Goal: Task Accomplishment & Management: Complete application form

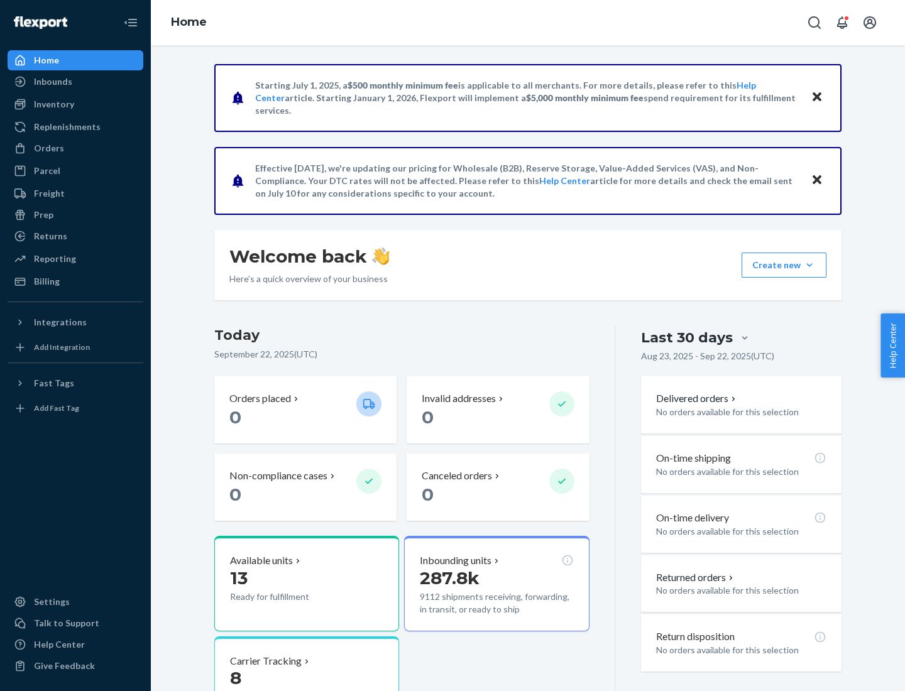
click at [809, 265] on button "Create new Create new inbound Create new order Create new product" at bounding box center [783, 265] width 85 height 25
click at [75, 82] on div "Inbounds" at bounding box center [75, 82] width 133 height 18
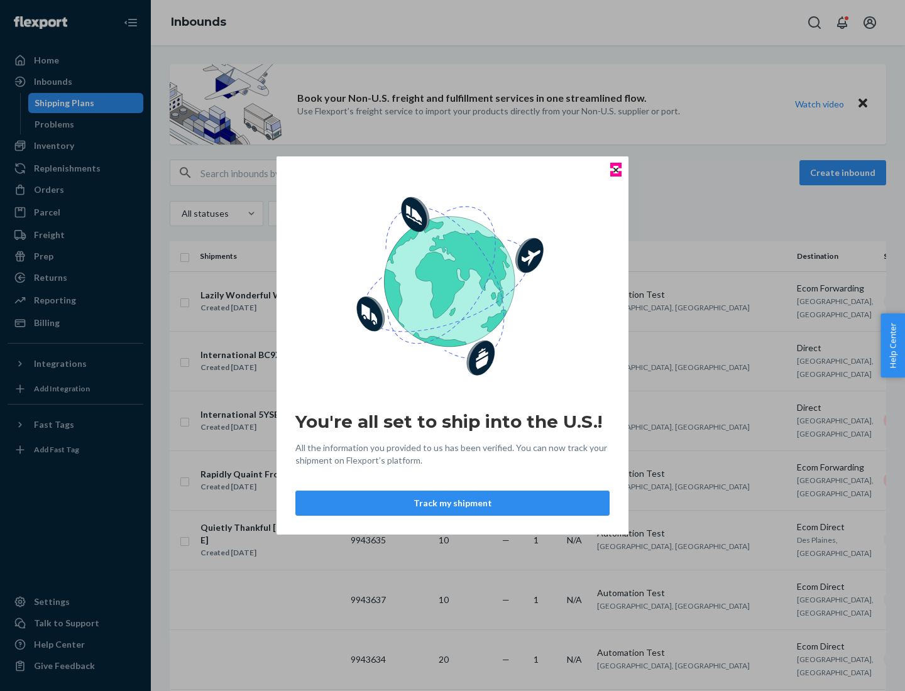
click at [615, 170] on icon "Close" at bounding box center [615, 169] width 5 height 5
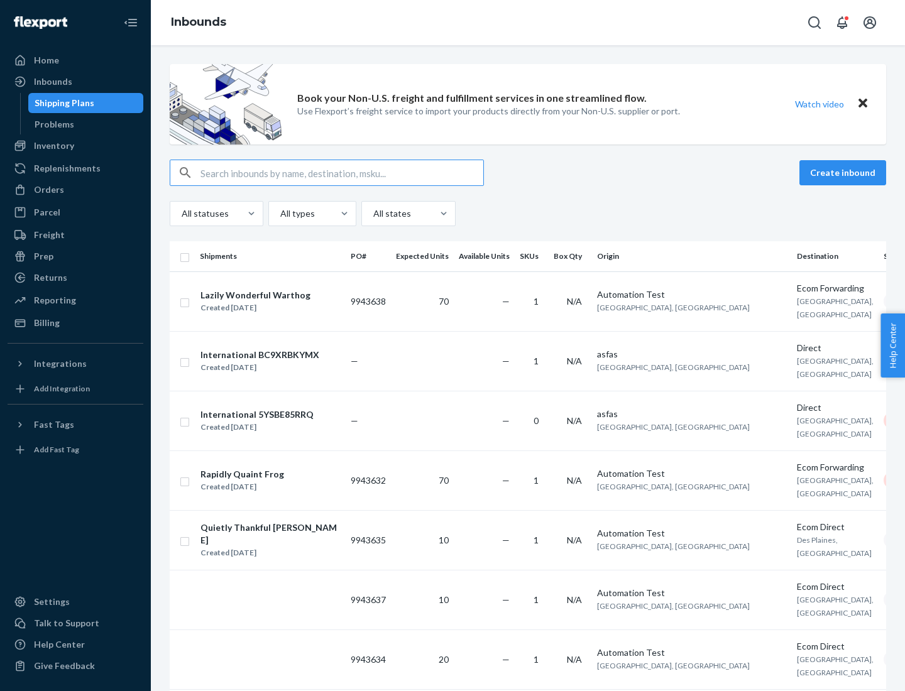
click at [844, 173] on button "Create inbound" at bounding box center [842, 172] width 87 height 25
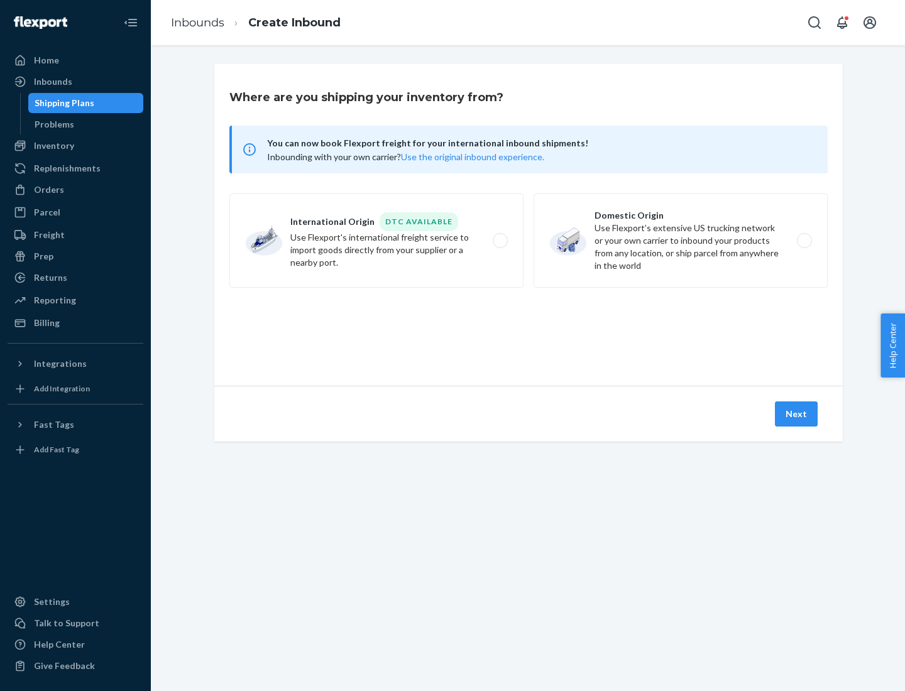
click at [680, 241] on label "Domestic Origin Use Flexport’s extensive US trucking network or your own carrie…" at bounding box center [680, 241] width 294 height 94
click at [804, 241] on input "Domestic Origin Use Flexport’s extensive US trucking network or your own carrie…" at bounding box center [808, 241] width 8 height 8
radio input "true"
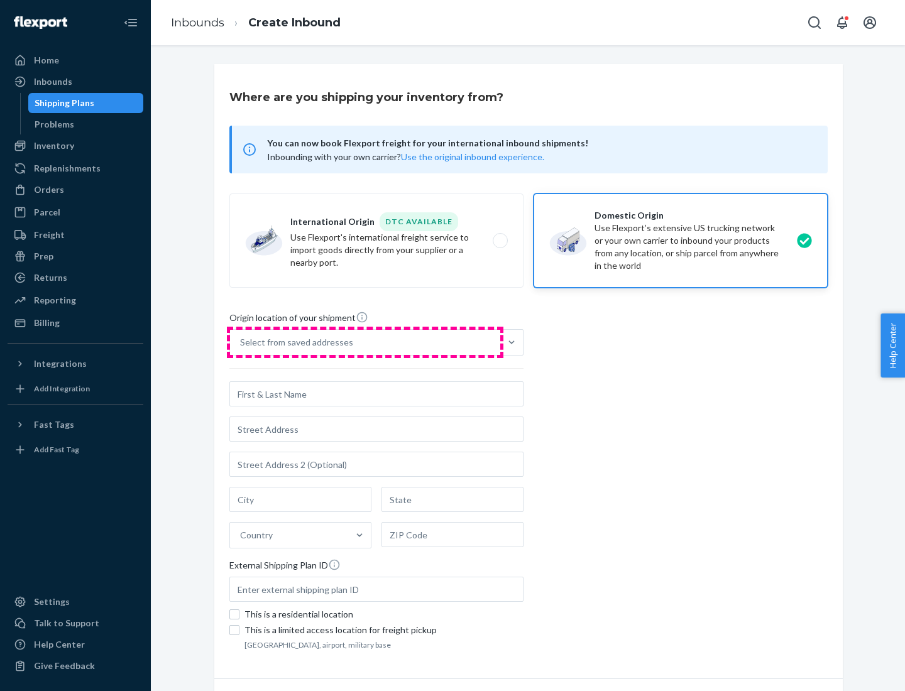
click at [365, 342] on div "Select from saved addresses" at bounding box center [365, 342] width 270 height 25
click at [241, 342] on input "Select from saved addresses" at bounding box center [240, 342] width 1 height 13
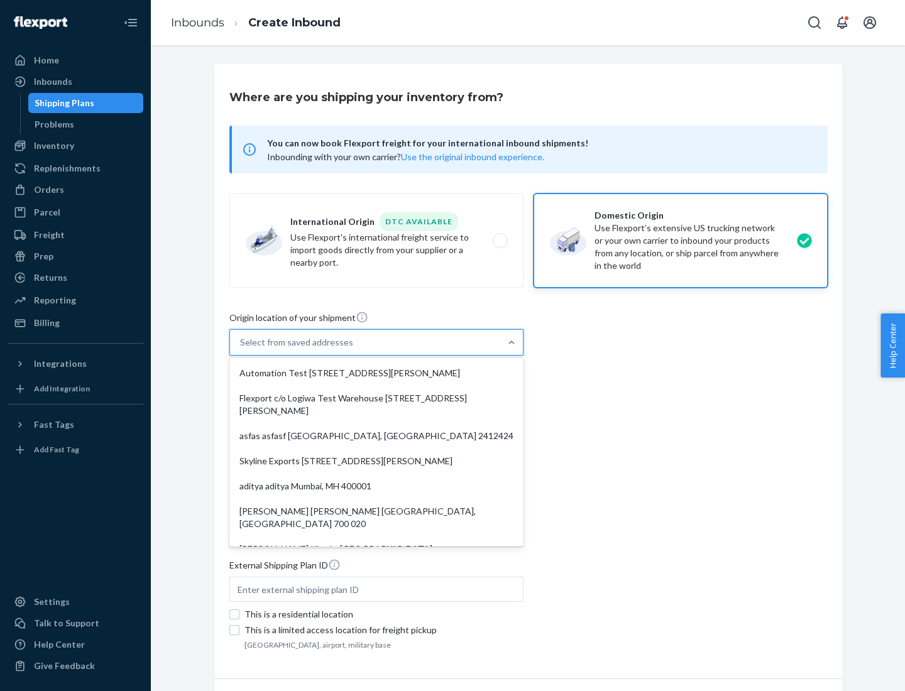
scroll to position [5, 0]
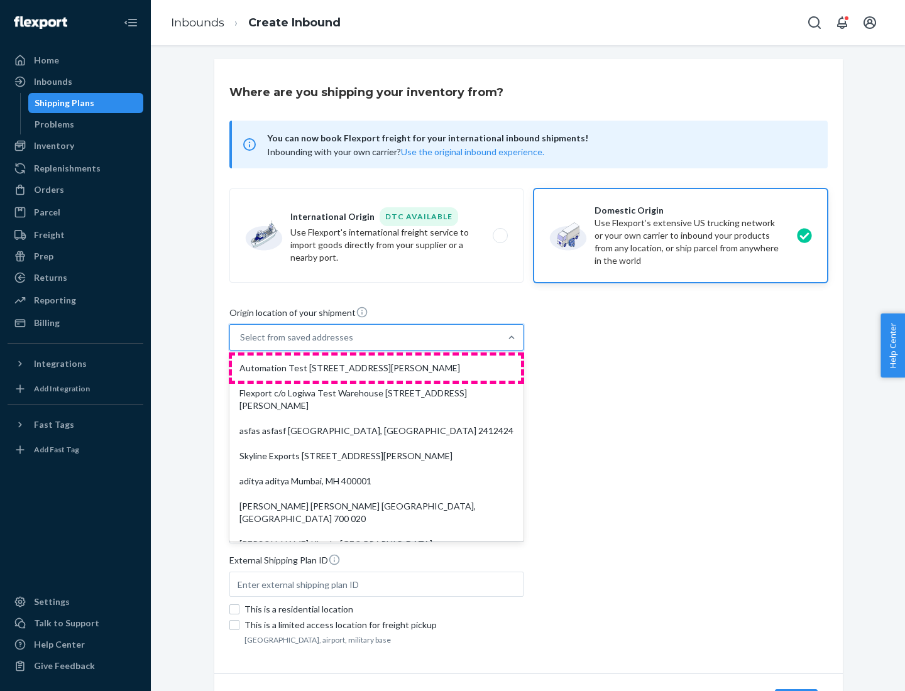
click at [376, 368] on div "Automation Test [STREET_ADDRESS][PERSON_NAME]" at bounding box center [376, 368] width 289 height 25
click at [241, 344] on input "option Automation Test [STREET_ADDRESS][PERSON_NAME]. 9 results available. Use …" at bounding box center [240, 337] width 1 height 13
type input "Automation Test"
type input "9th Floor"
type input "[GEOGRAPHIC_DATA]"
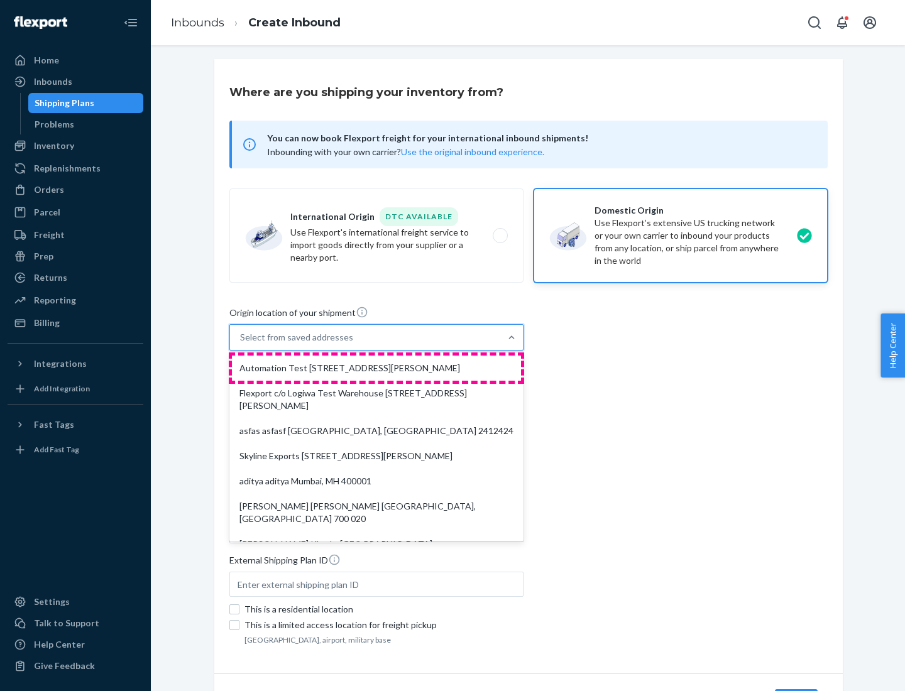
type input "CA"
type input "94104"
type input "[STREET_ADDRESS][PERSON_NAME]"
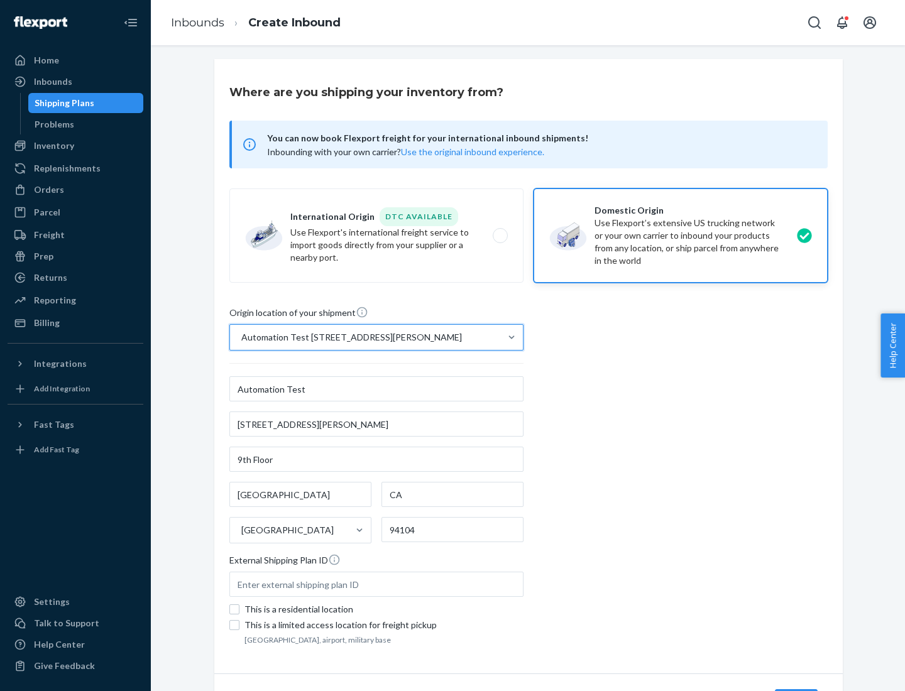
scroll to position [74, 0]
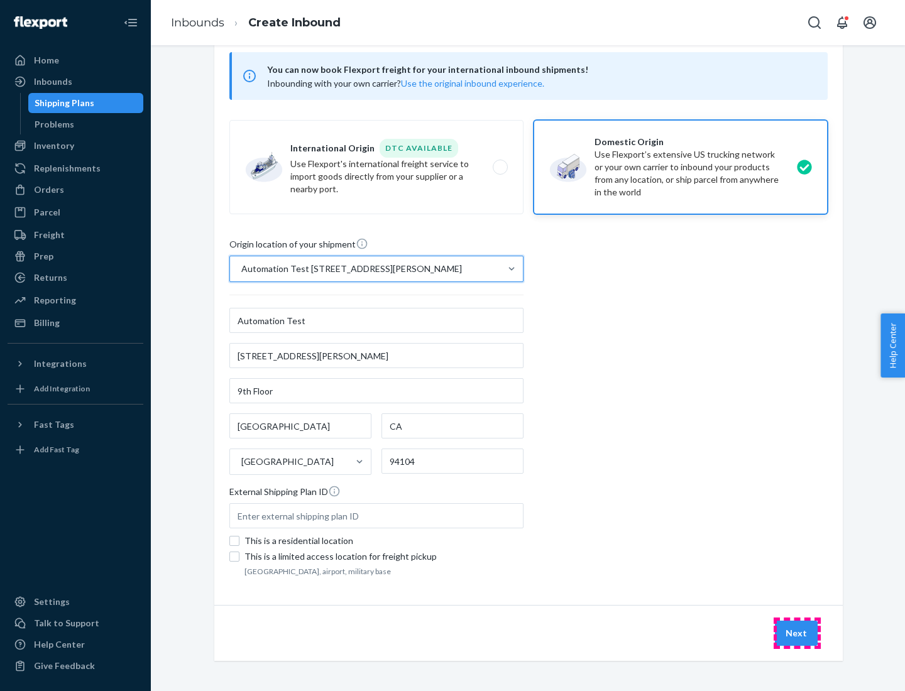
click at [797, 633] on button "Next" at bounding box center [796, 633] width 43 height 25
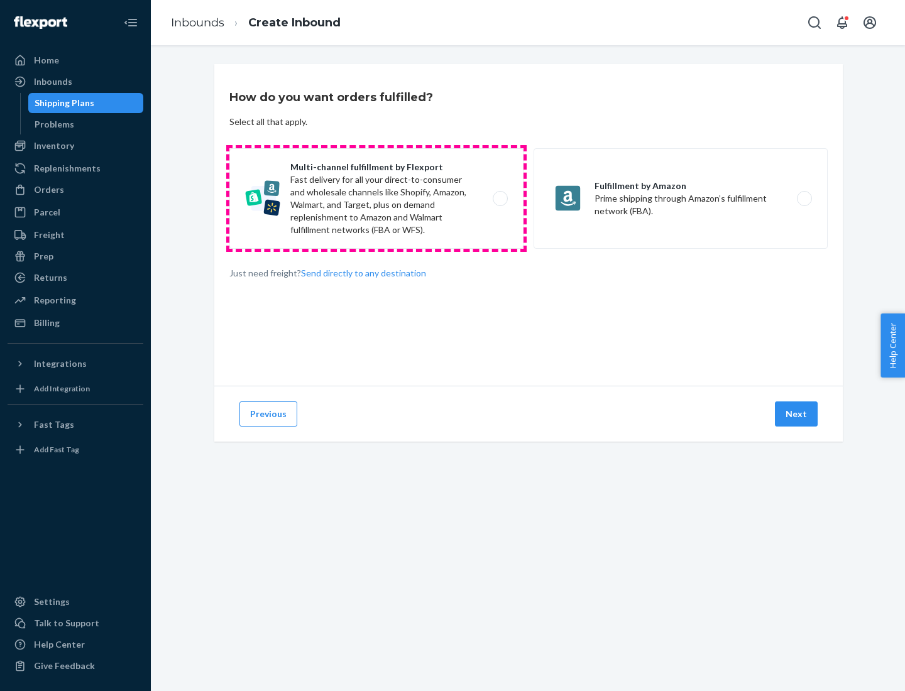
click at [376, 199] on label "Multi-channel fulfillment by Flexport Fast delivery for all your direct-to-cons…" at bounding box center [376, 198] width 294 height 101
click at [500, 199] on input "Multi-channel fulfillment by Flexport Fast delivery for all your direct-to-cons…" at bounding box center [504, 199] width 8 height 8
radio input "true"
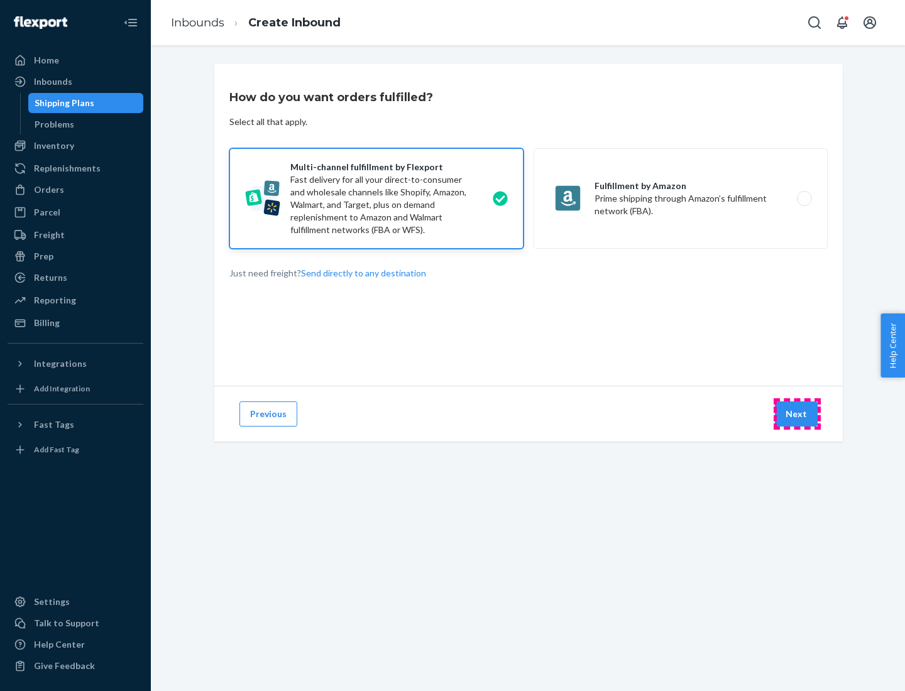
click at [797, 414] on button "Next" at bounding box center [796, 413] width 43 height 25
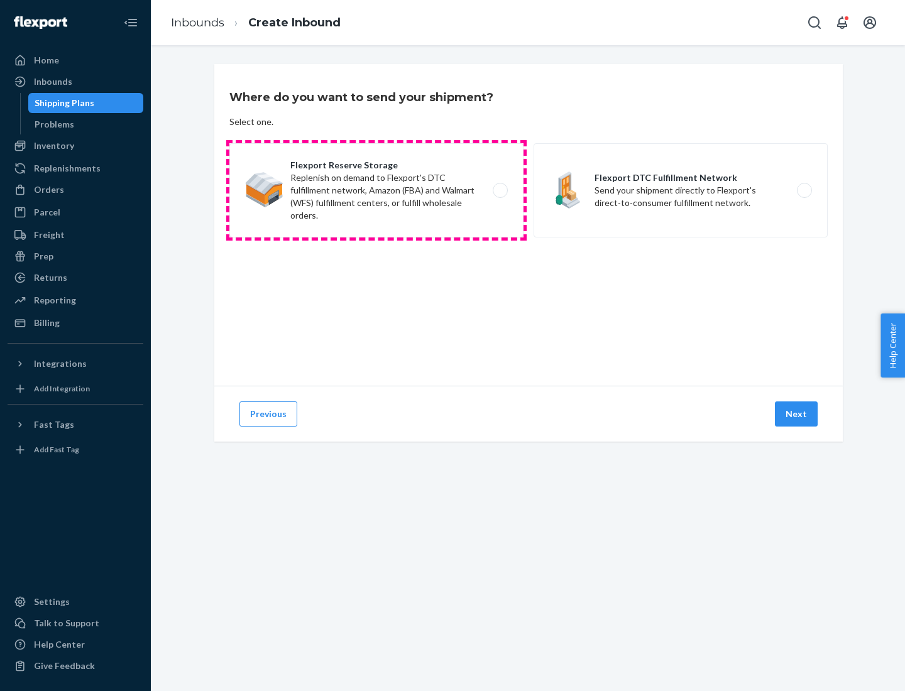
click at [376, 190] on label "Flexport Reserve Storage Replenish on demand to Flexport's DTC fulfillment netw…" at bounding box center [376, 190] width 294 height 94
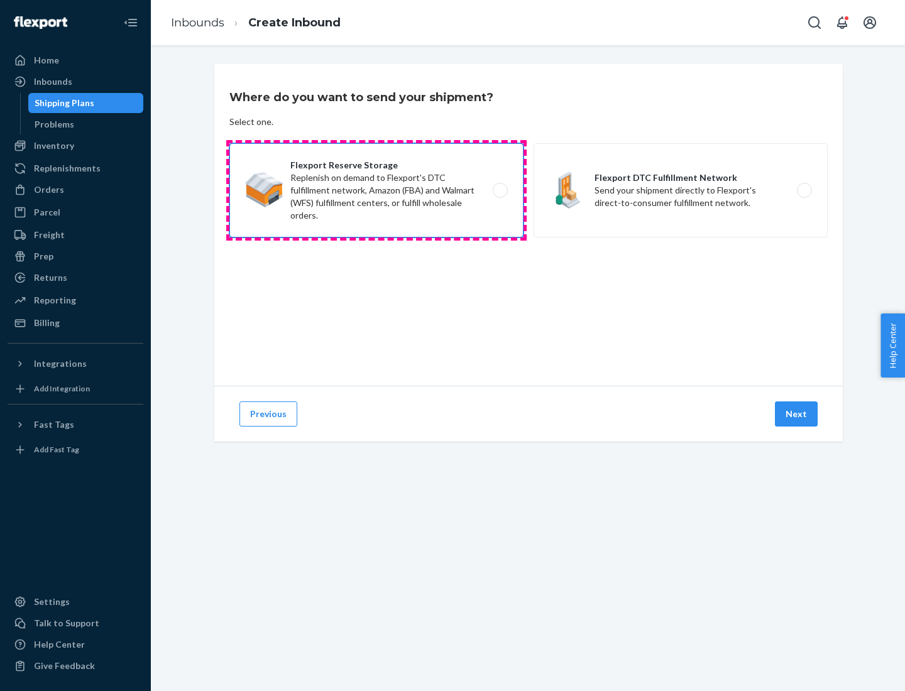
click at [500, 190] on input "Flexport Reserve Storage Replenish on demand to Flexport's DTC fulfillment netw…" at bounding box center [504, 191] width 8 height 8
radio input "true"
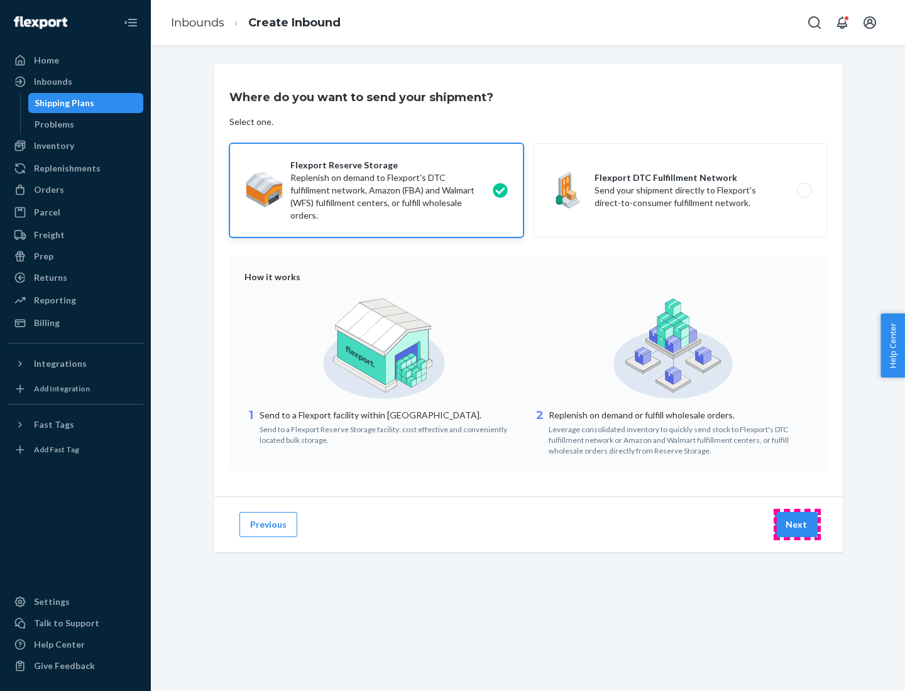
click at [797, 525] on button "Next" at bounding box center [796, 524] width 43 height 25
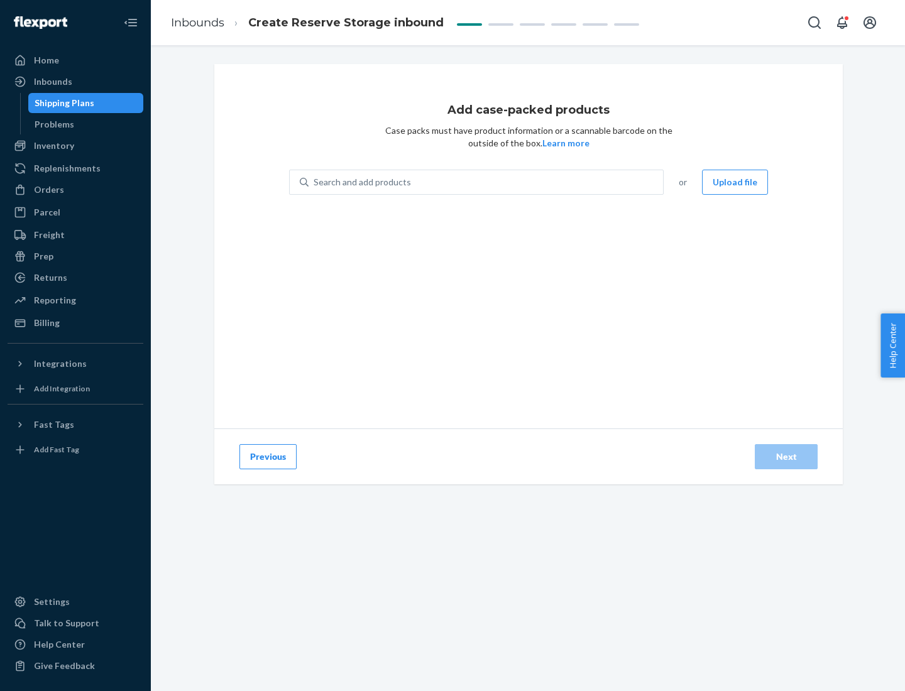
click at [486, 182] on div "Search and add products" at bounding box center [485, 182] width 354 height 23
click at [315, 182] on input "Search and add products" at bounding box center [314, 182] width 1 height 13
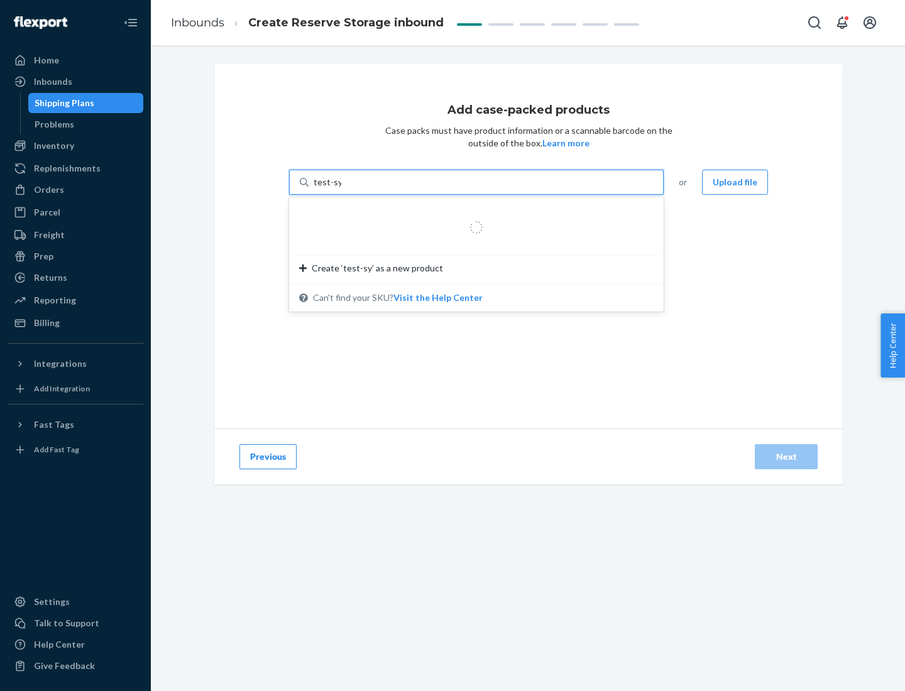
type input "test-syn"
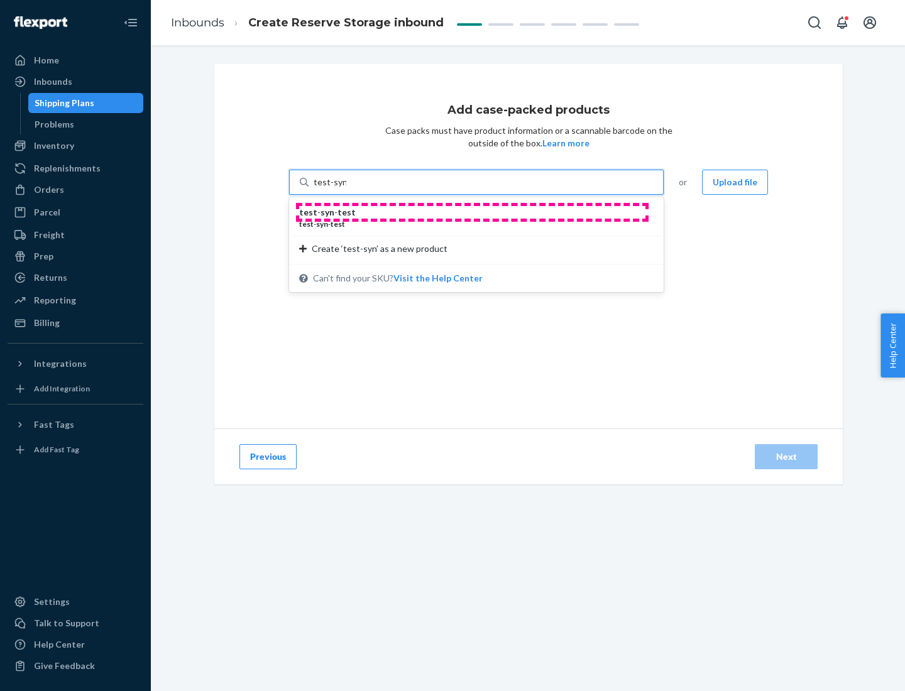
click at [472, 212] on div "test - syn - test" at bounding box center [471, 212] width 344 height 13
click at [346, 188] on input "test-syn" at bounding box center [330, 182] width 33 height 13
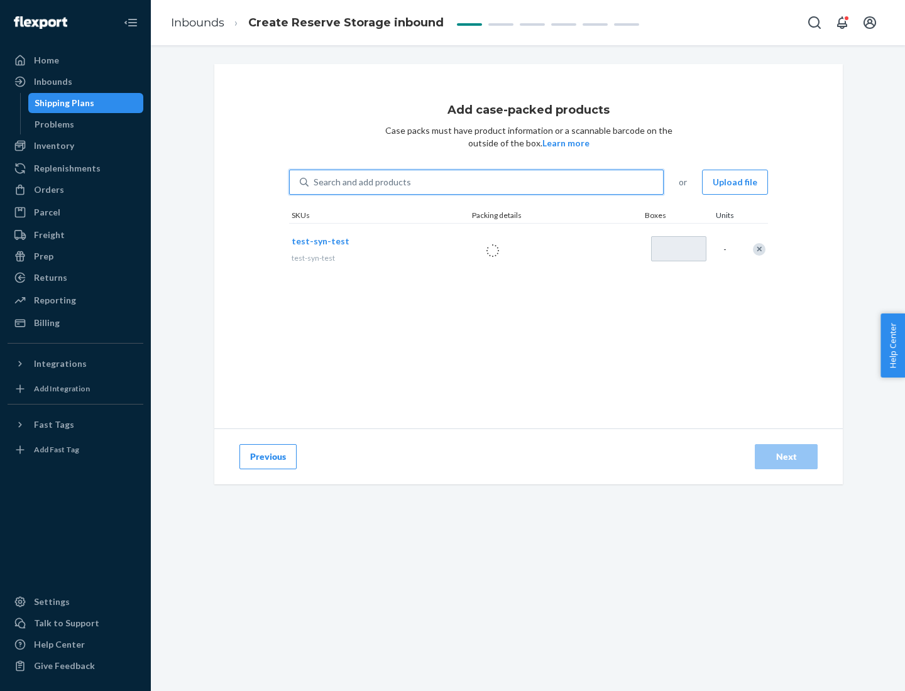
type input "1"
click at [786, 457] on div "Next" at bounding box center [785, 456] width 41 height 13
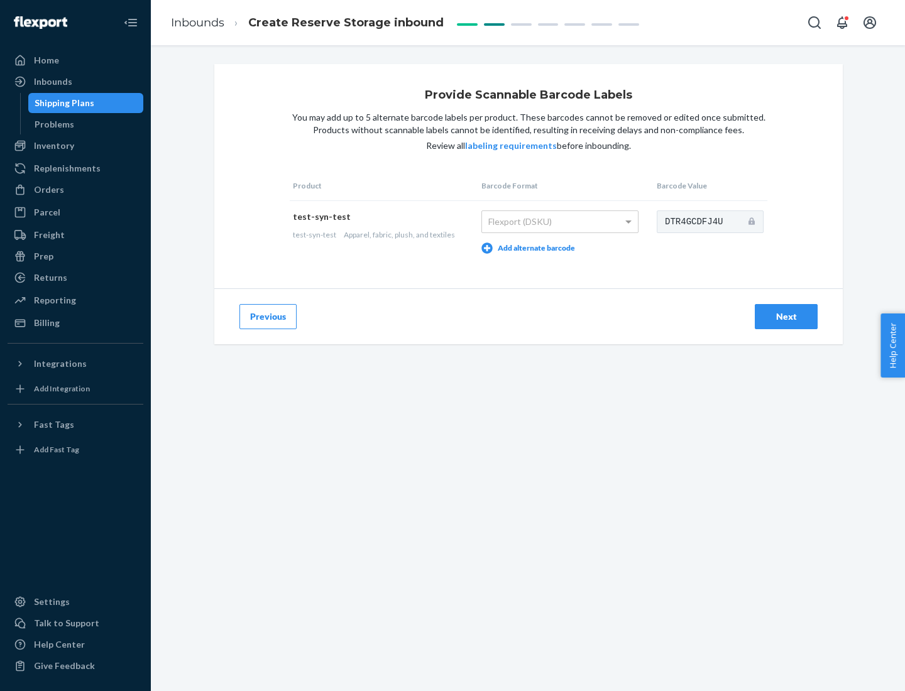
click at [786, 316] on div "Next" at bounding box center [785, 316] width 41 height 13
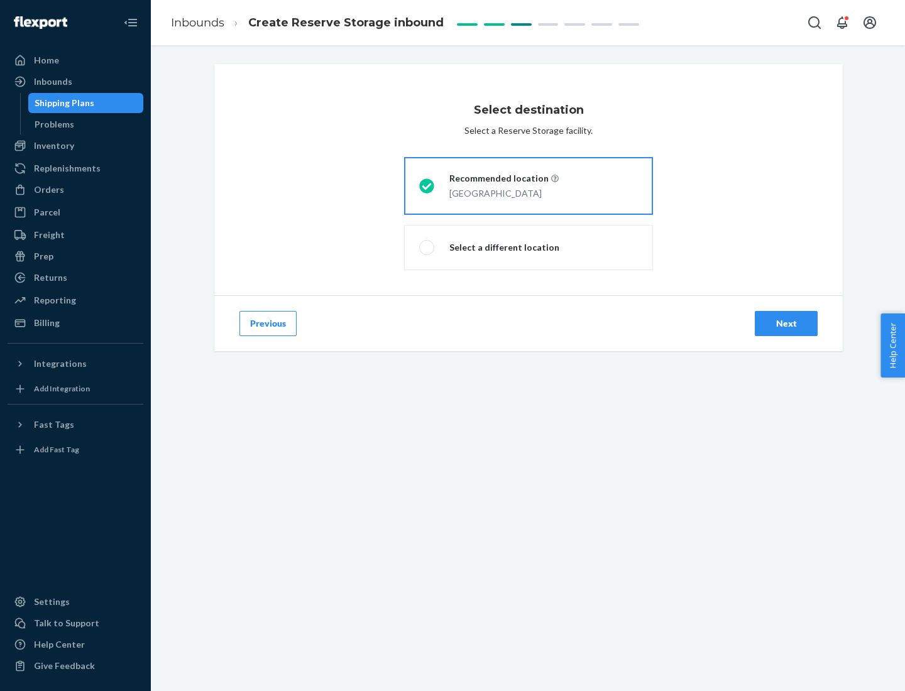
click at [786, 324] on div "Next" at bounding box center [785, 323] width 41 height 13
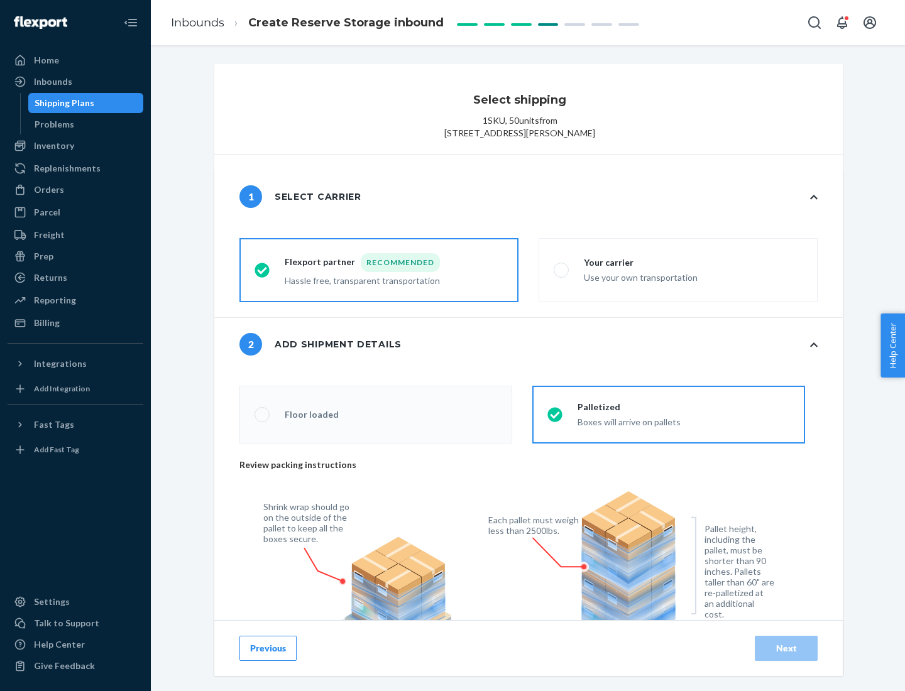
radio input "false"
type input "1"
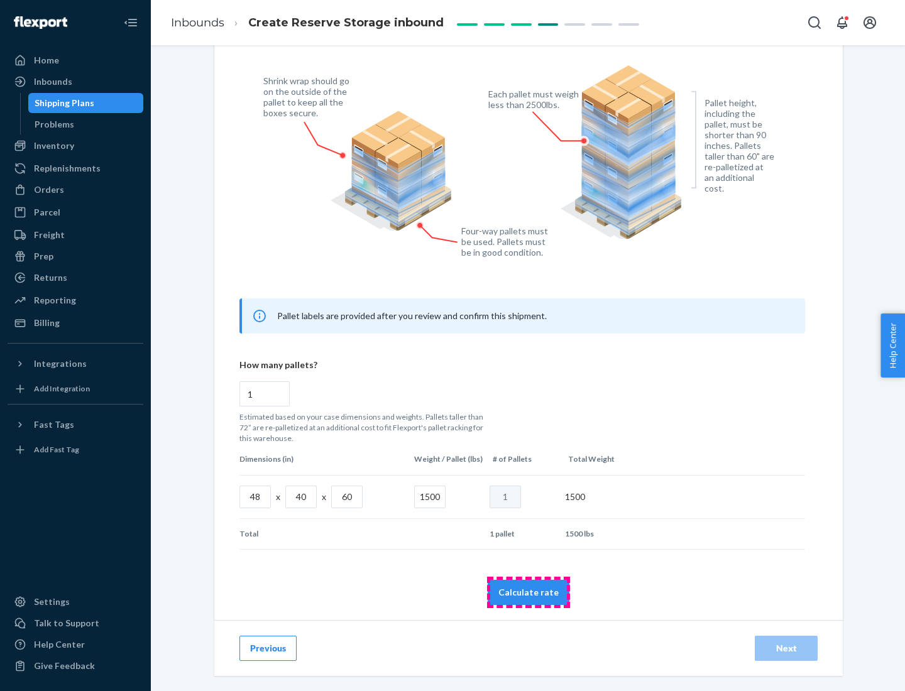
click at [528, 592] on button "Calculate rate" at bounding box center [529, 592] width 82 height 25
radio input "false"
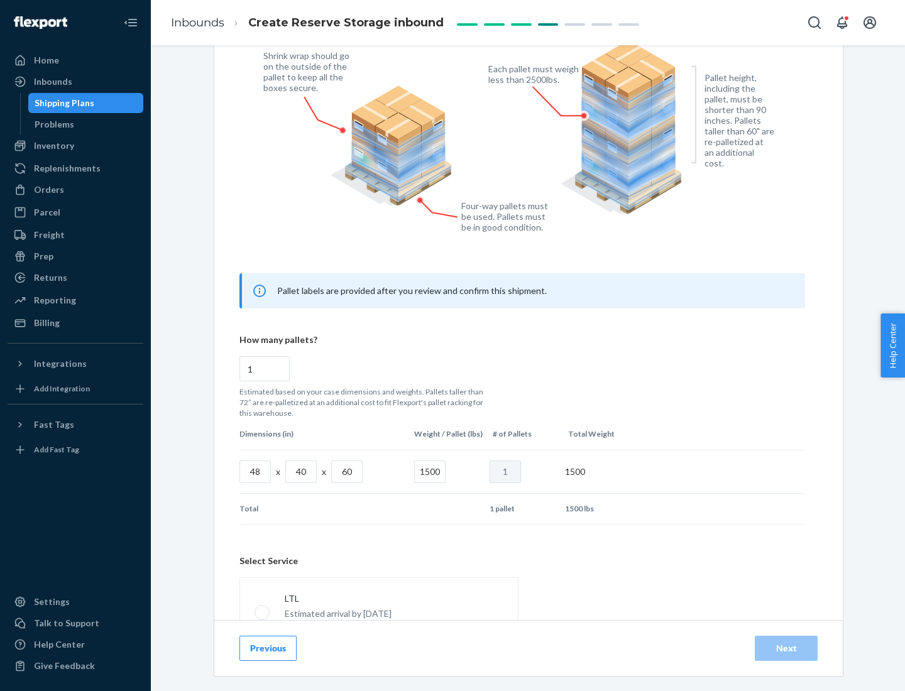
scroll to position [555, 0]
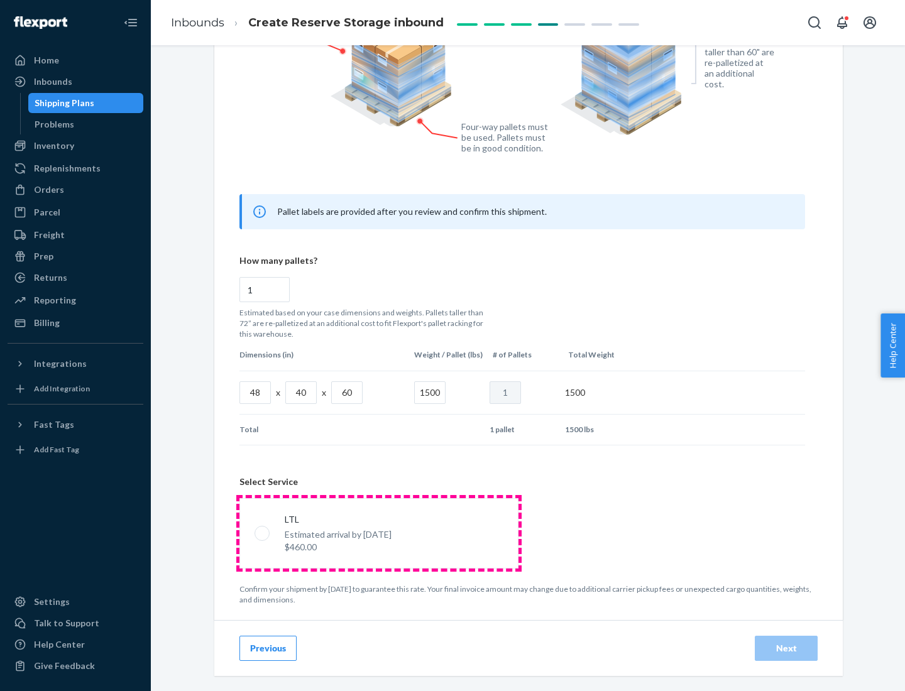
click at [378, 533] on p "Estimated arrival by [DATE]" at bounding box center [338, 534] width 107 height 13
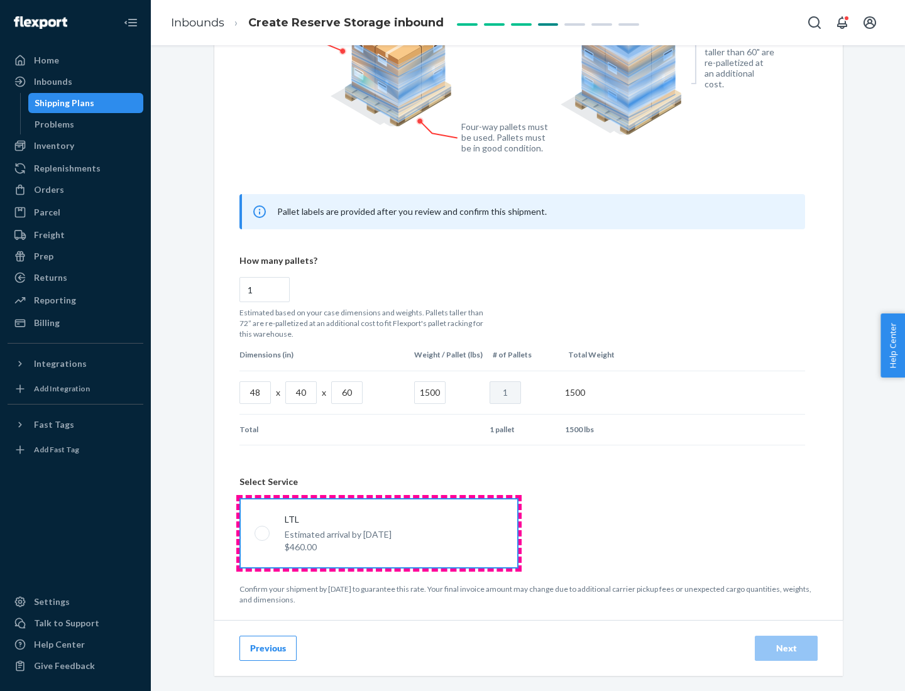
click at [263, 533] on input "LTL Estimated arrival by [DATE] $460.00" at bounding box center [258, 533] width 8 height 8
radio input "true"
radio input "false"
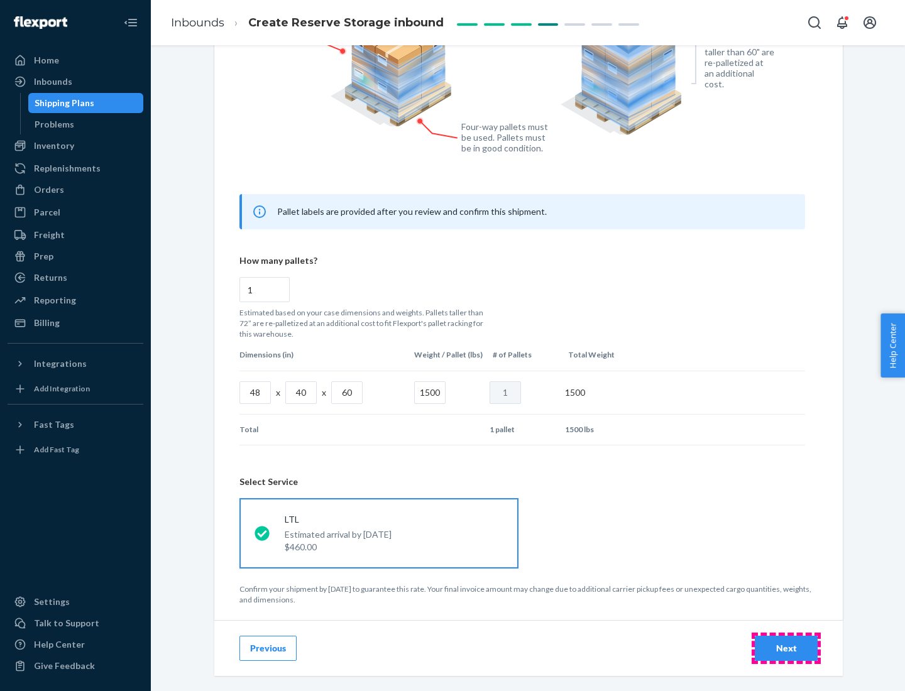
click at [786, 648] on div "Next" at bounding box center [785, 648] width 41 height 13
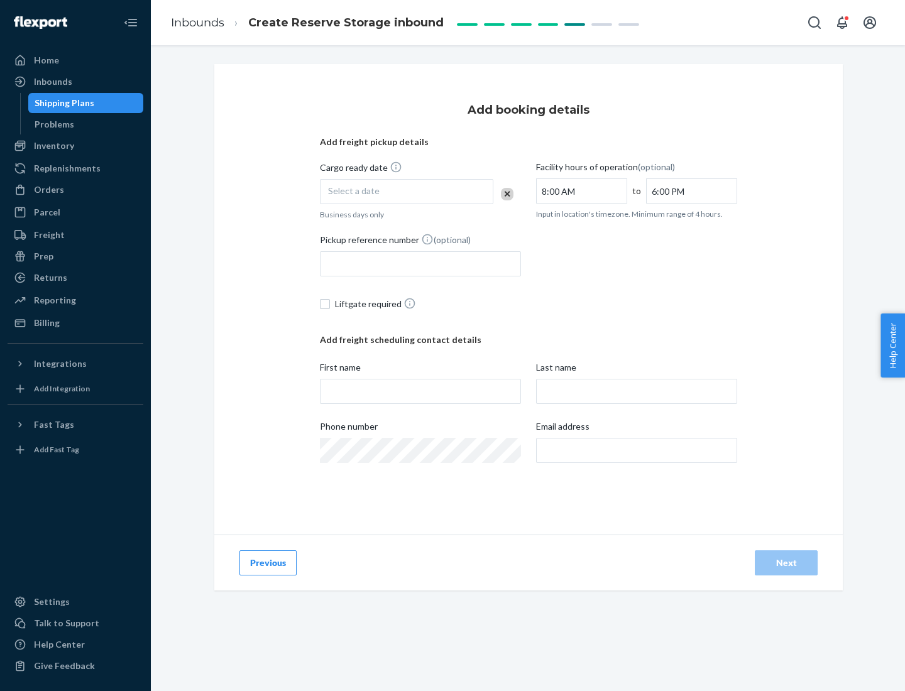
click at [407, 192] on div "Select a date" at bounding box center [406, 191] width 173 height 25
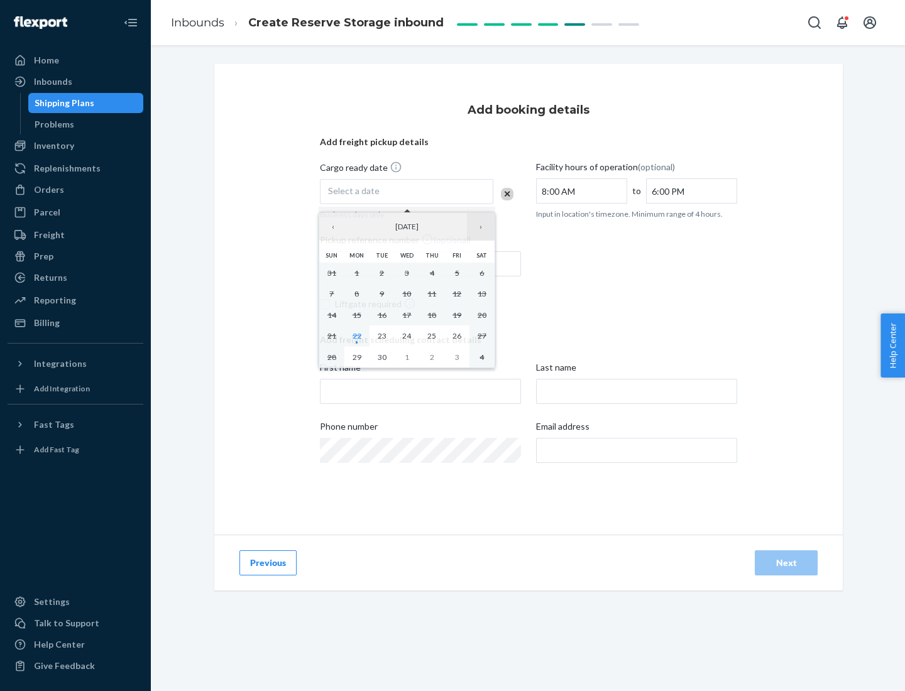
click at [481, 227] on button "›" at bounding box center [481, 227] width 28 height 28
click at [432, 336] on abbr "23" at bounding box center [431, 335] width 9 height 9
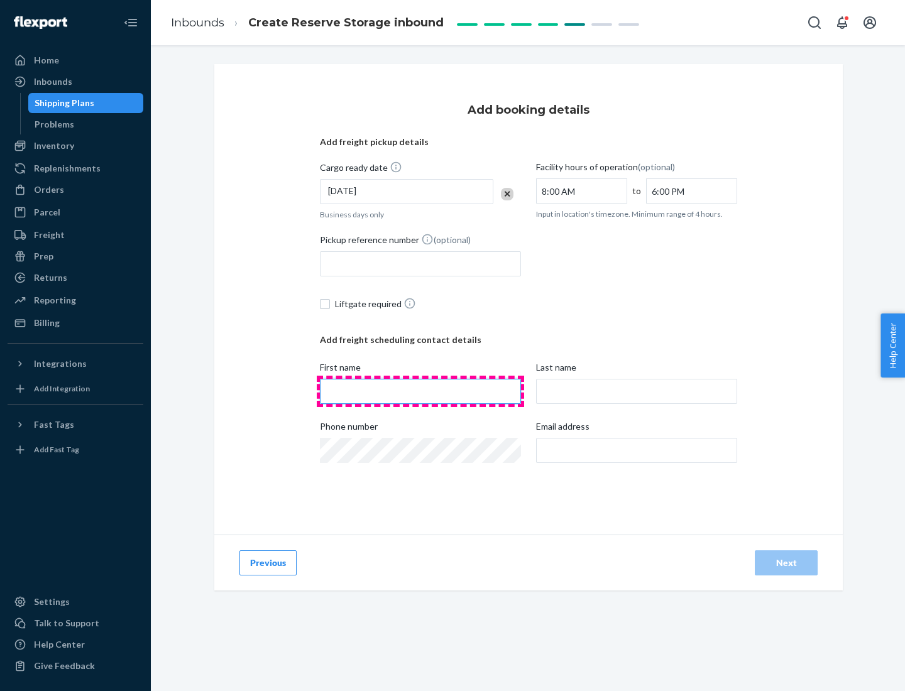
click at [420, 391] on input "First name" at bounding box center [420, 391] width 201 height 25
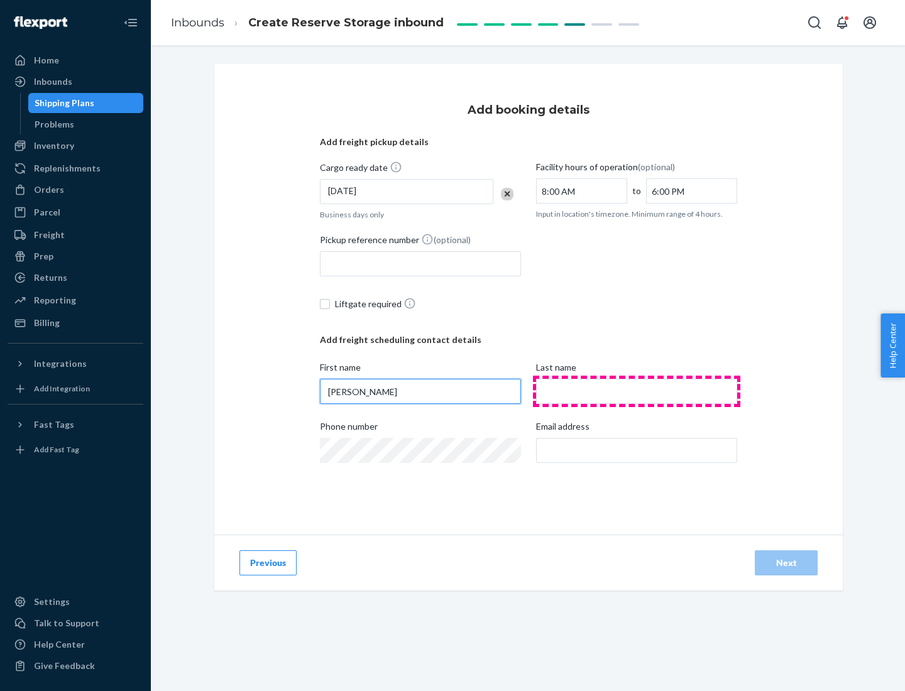
type input "[PERSON_NAME]"
click at [636, 391] on input "Last name" at bounding box center [636, 391] width 201 height 25
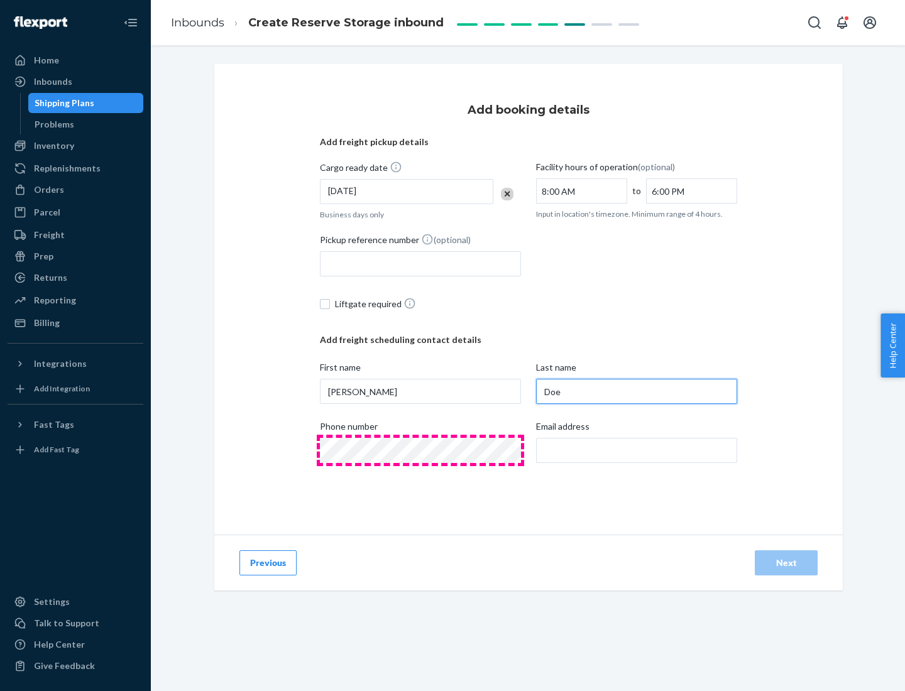
type input "Doe"
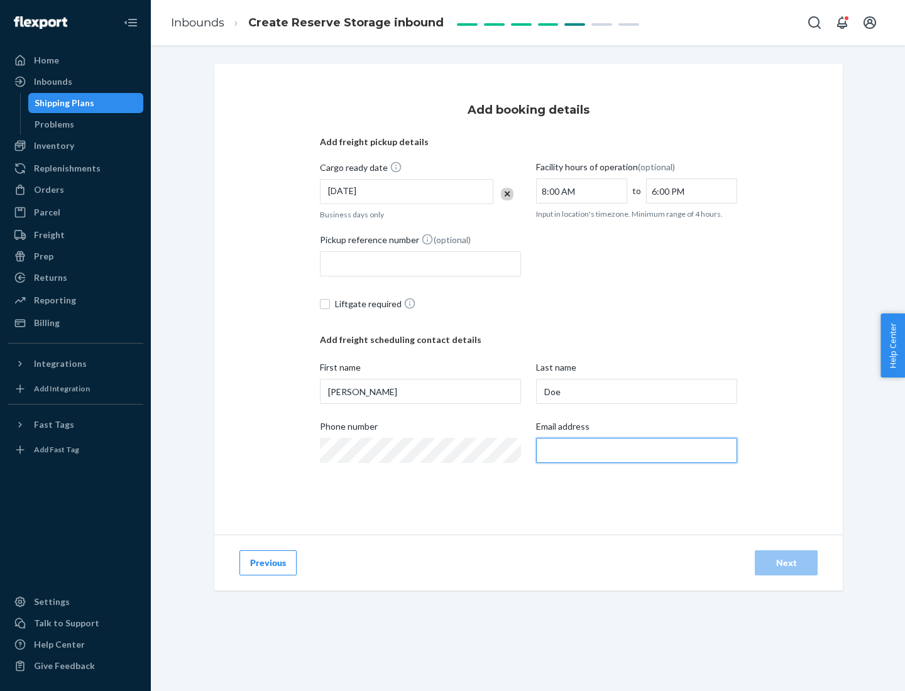
click at [636, 450] on input "Email address" at bounding box center [636, 450] width 201 height 25
type input "[EMAIL_ADDRESS][DOMAIN_NAME]"
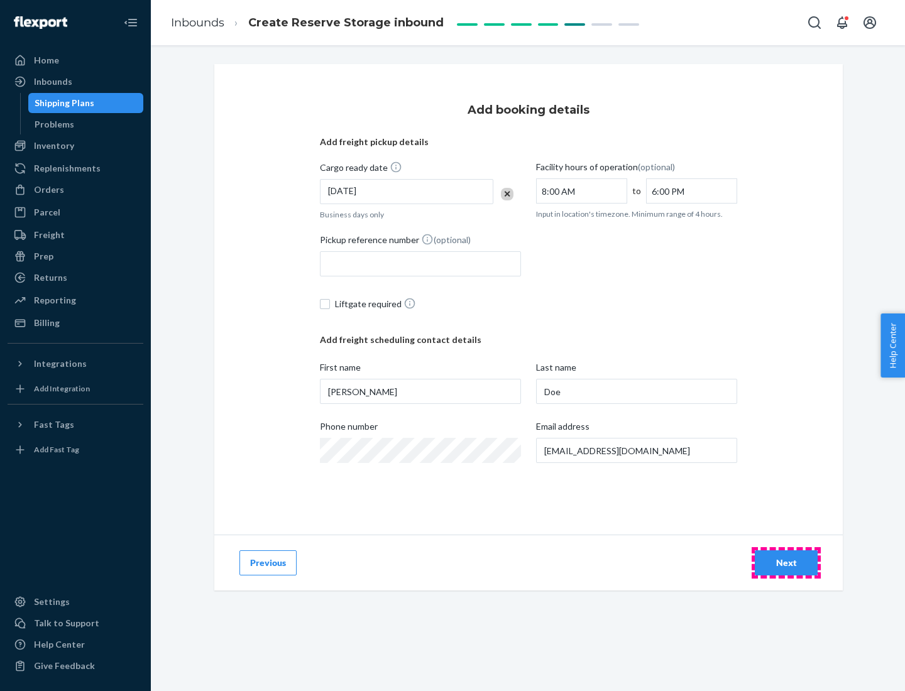
click at [786, 563] on div "Next" at bounding box center [785, 563] width 41 height 13
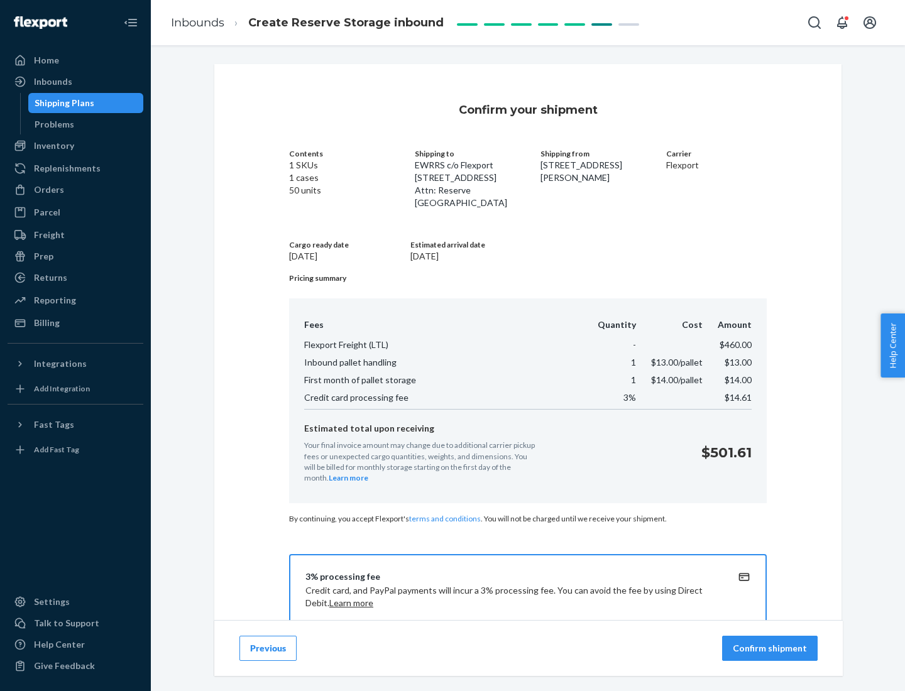
scroll to position [181, 0]
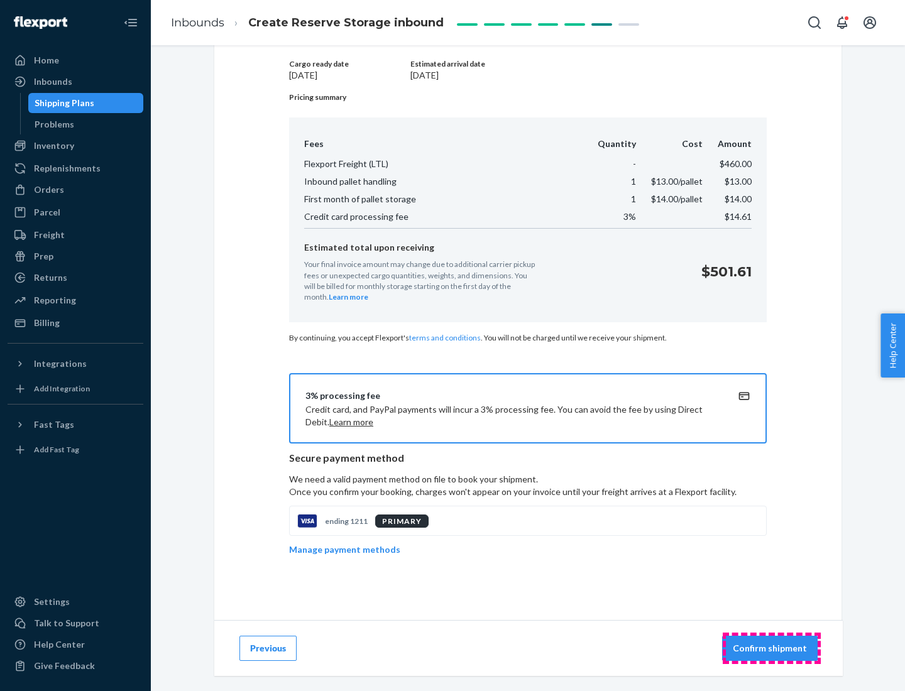
click at [771, 648] on p "Confirm shipment" at bounding box center [770, 648] width 74 height 13
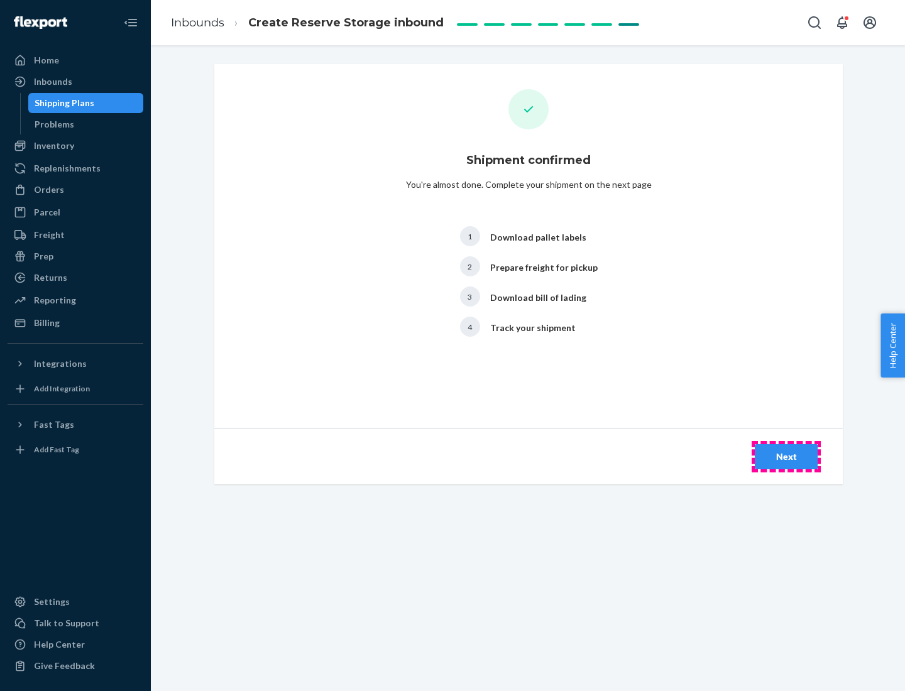
click at [786, 457] on div "Next" at bounding box center [785, 456] width 41 height 13
